Goal: Task Accomplishment & Management: Manage account settings

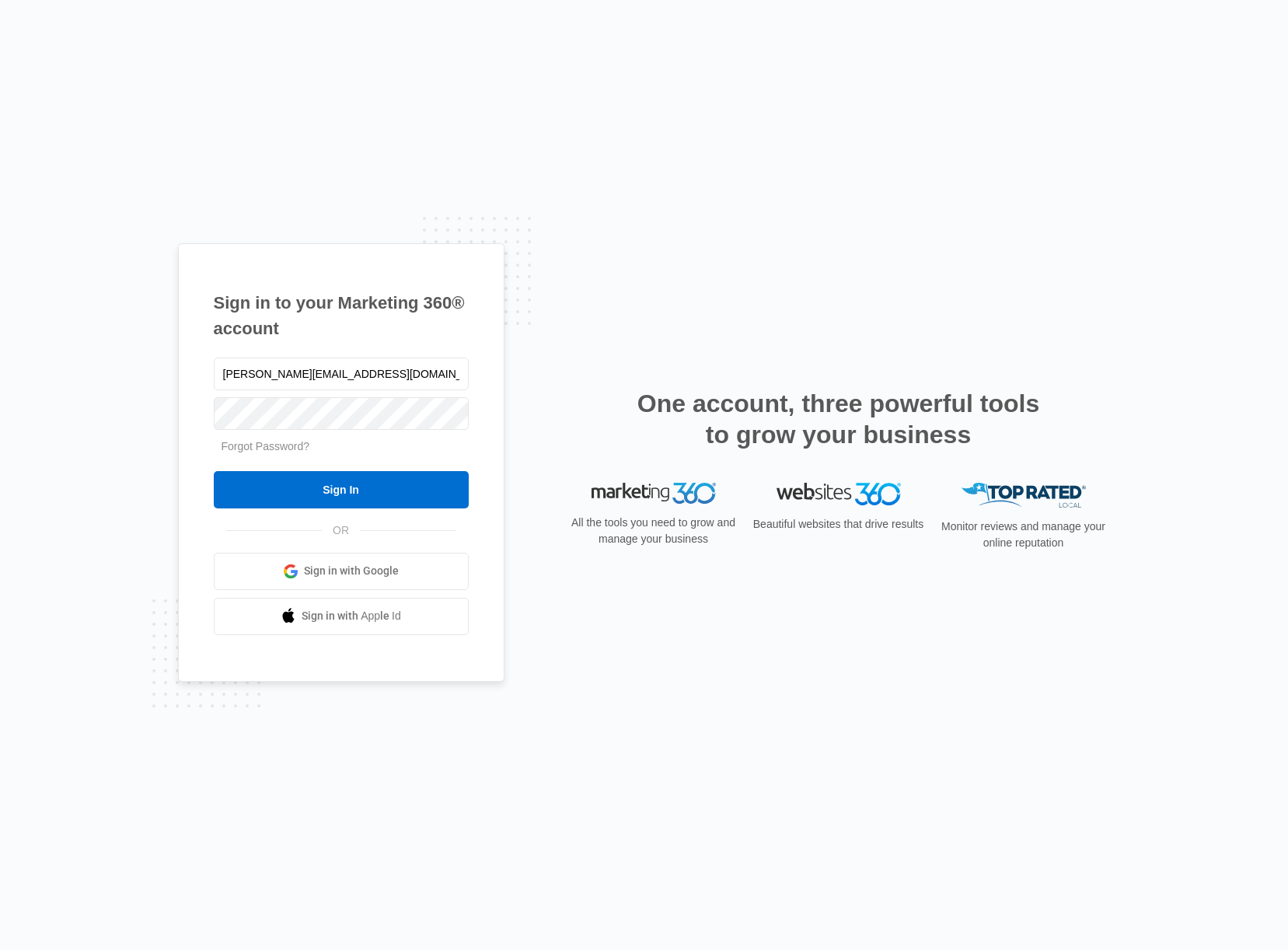
type input "[PERSON_NAME][EMAIL_ADDRESS][DOMAIN_NAME]"
click at [214, 471] on input "Sign In" at bounding box center [341, 490] width 255 height 38
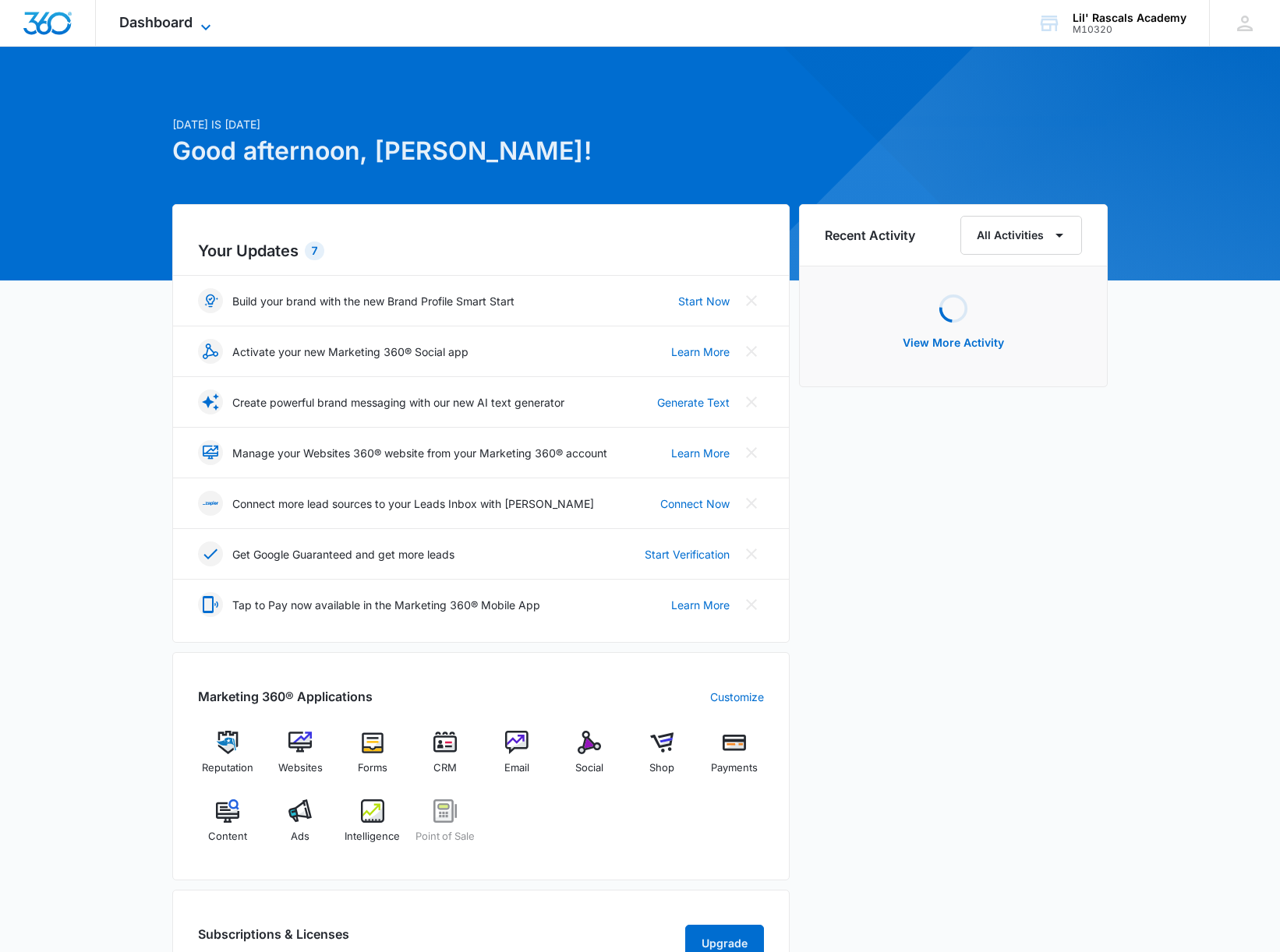
click at [154, 22] on span "Dashboard" at bounding box center [156, 21] width 74 height 16
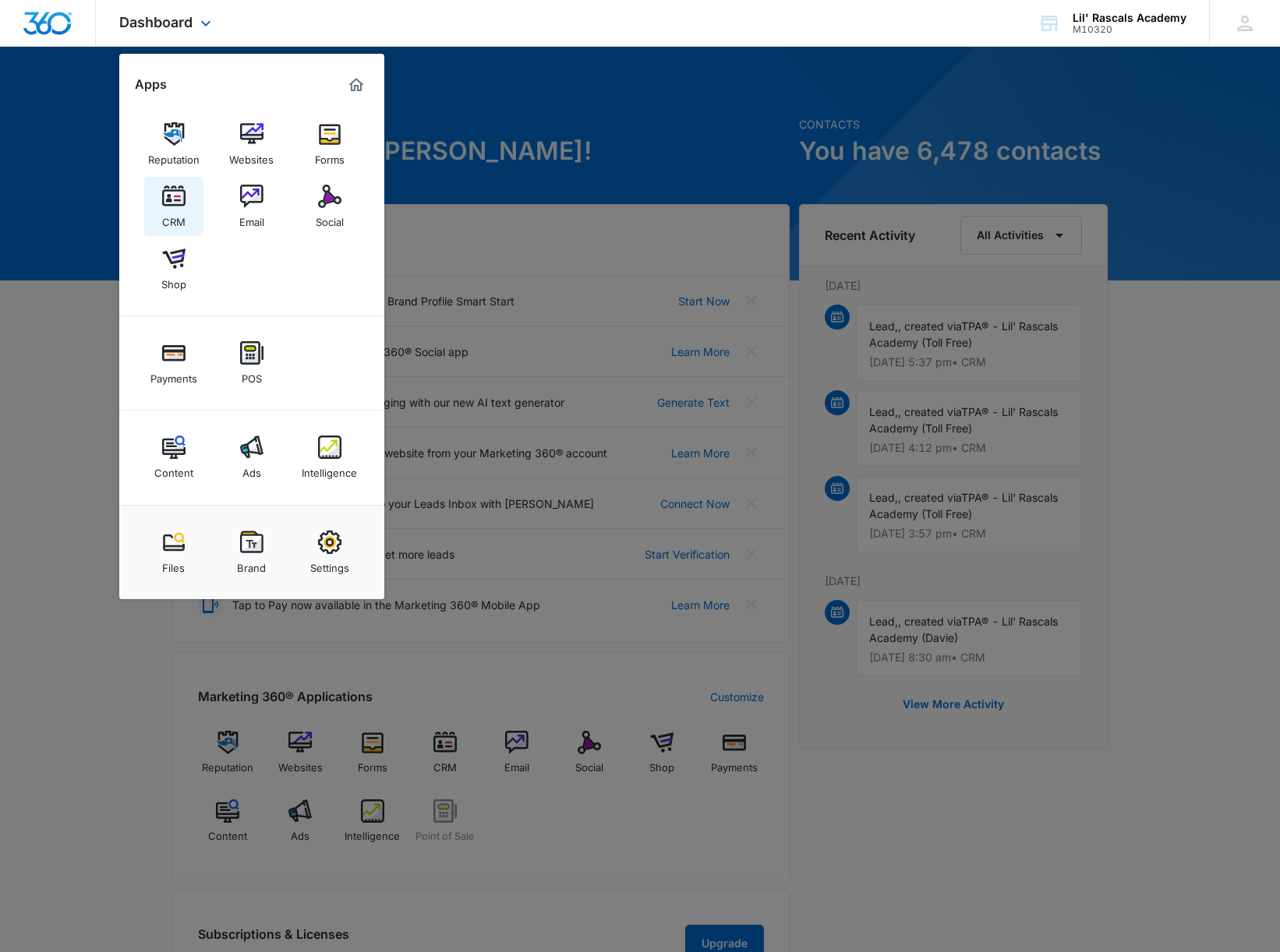
click at [171, 201] on img at bounding box center [174, 196] width 23 height 23
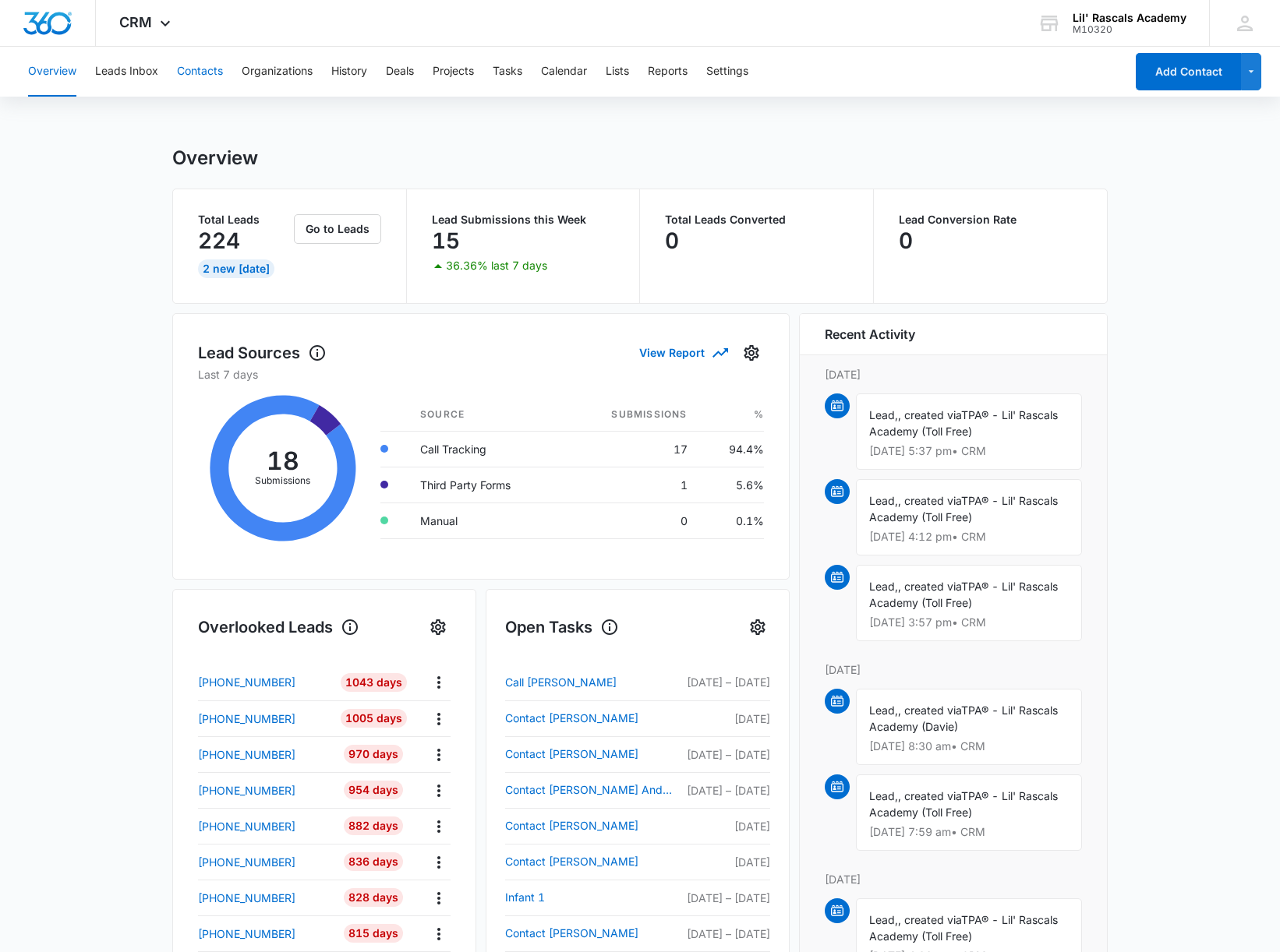
click at [193, 74] on button "Contacts" at bounding box center [199, 71] width 46 height 49
